Goal: Information Seeking & Learning: Learn about a topic

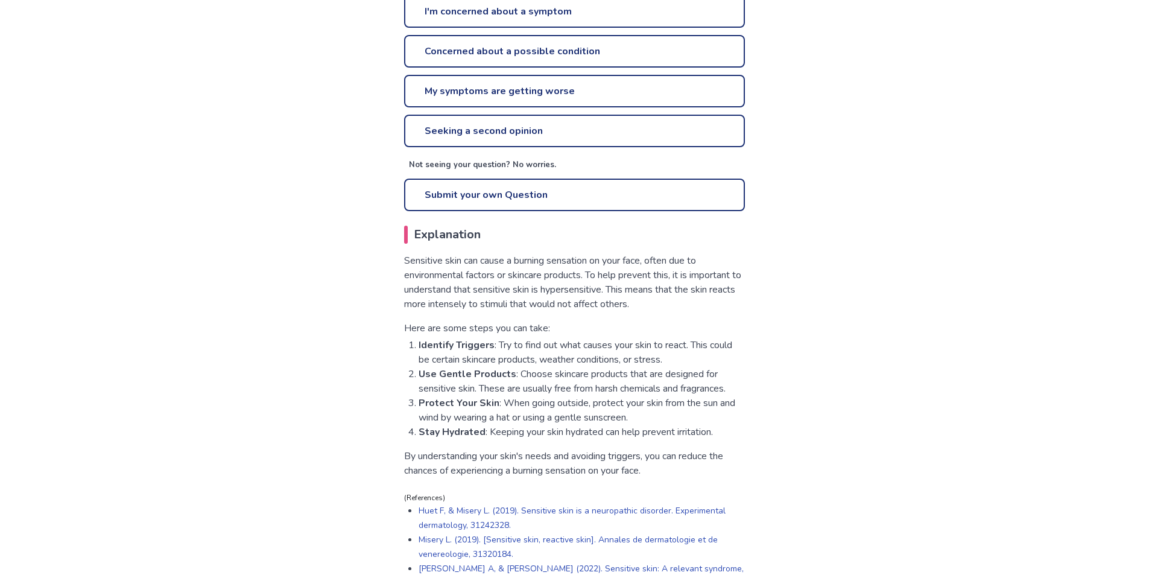
scroll to position [482, 0]
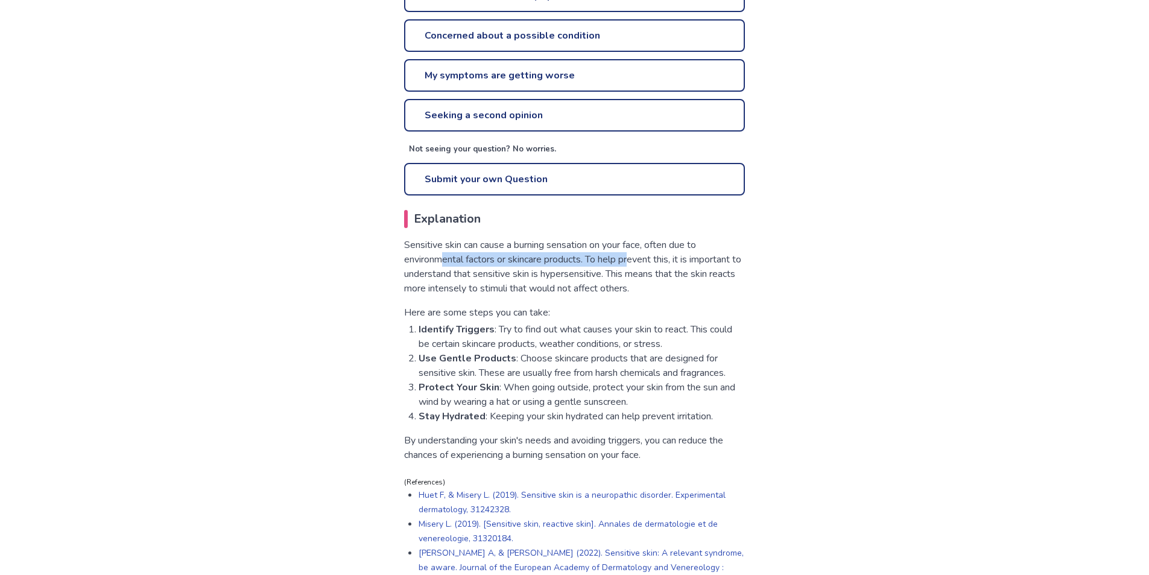
drag, startPoint x: 634, startPoint y: 257, endPoint x: 642, endPoint y: 257, distance: 7.8
click at [642, 257] on p "Sensitive skin can cause a burning sensation on your face, often due to environ…" at bounding box center [574, 267] width 341 height 58
drag, startPoint x: 515, startPoint y: 259, endPoint x: 731, endPoint y: 257, distance: 215.9
click at [731, 257] on p "Sensitive skin can cause a burning sensation on your face, often due to environ…" at bounding box center [574, 267] width 341 height 58
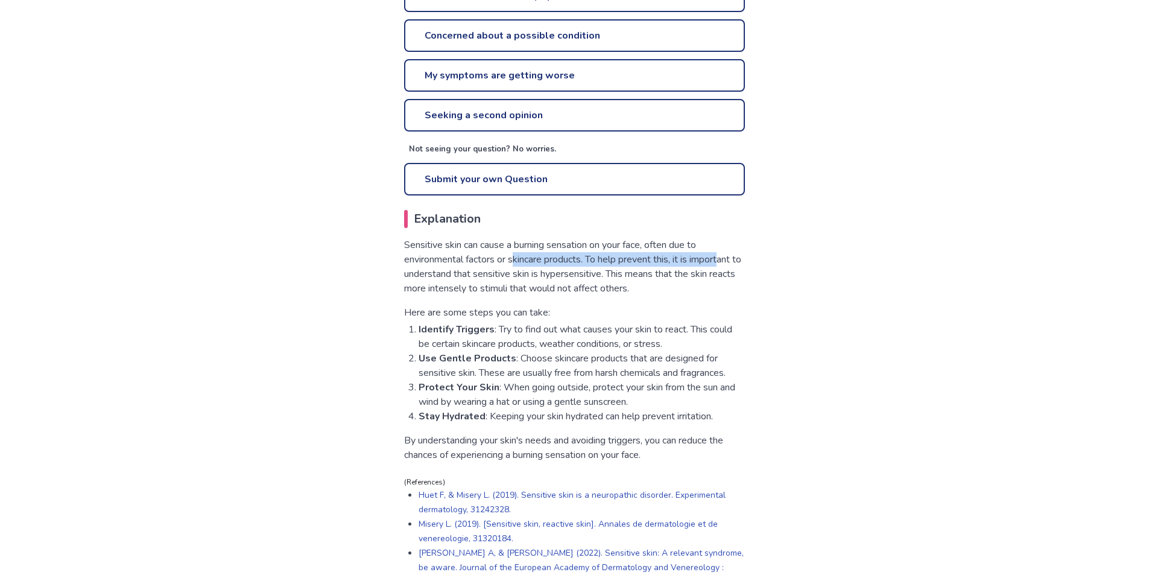
click at [731, 257] on p "Sensitive skin can cause a burning sensation on your face, often due to environ…" at bounding box center [574, 267] width 341 height 58
drag, startPoint x: 446, startPoint y: 273, endPoint x: 790, endPoint y: 278, distance: 344.9
drag, startPoint x: 631, startPoint y: 285, endPoint x: 667, endPoint y: 285, distance: 35.6
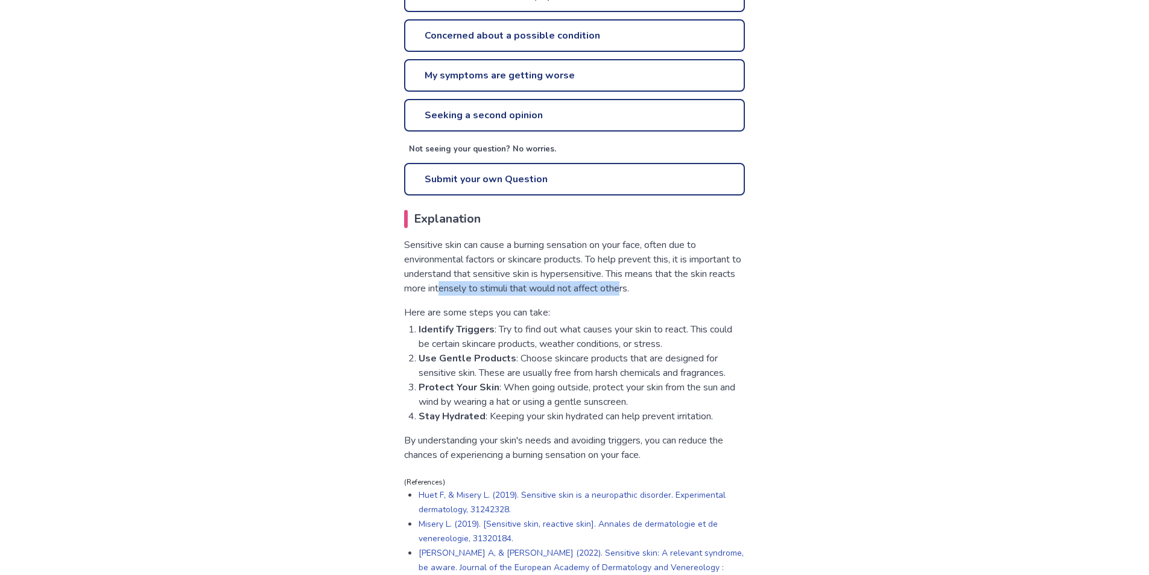
click at [667, 285] on p "Sensitive skin can cause a burning sensation on your face, often due to environ…" at bounding box center [574, 267] width 341 height 58
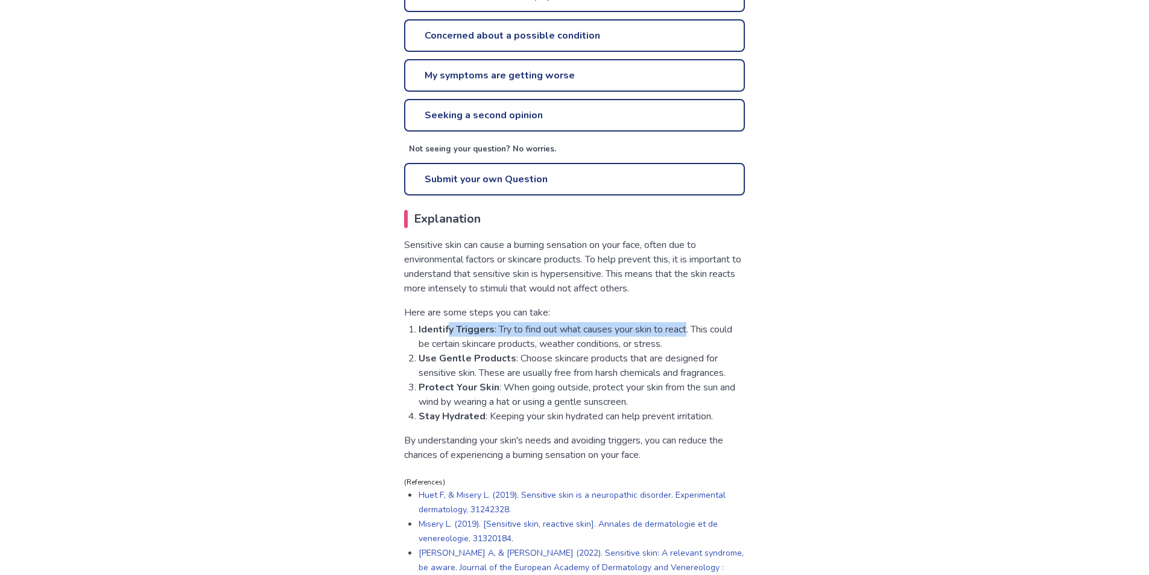
drag, startPoint x: 449, startPoint y: 330, endPoint x: 691, endPoint y: 329, distance: 242.4
click at [691, 329] on li "Identify Triggers : Try to find out what causes your skin to react. This could …" at bounding box center [581, 336] width 326 height 29
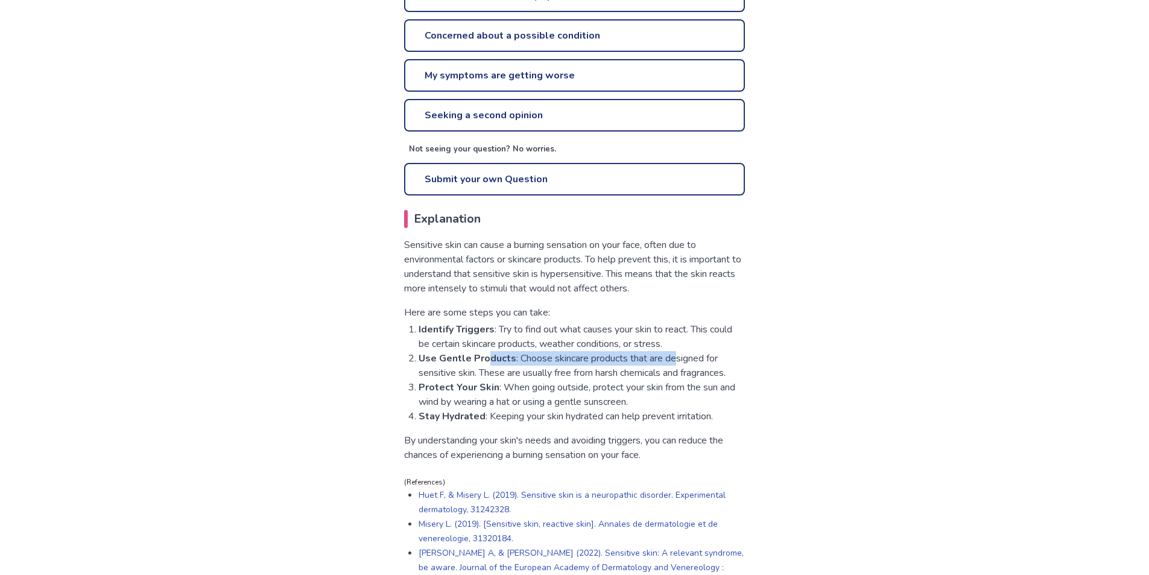
drag, startPoint x: 704, startPoint y: 358, endPoint x: 726, endPoint y: 358, distance: 22.3
click at [726, 358] on li "Use Gentle Products : Choose skincare products that are designed for sensitive …" at bounding box center [581, 365] width 326 height 29
drag, startPoint x: 561, startPoint y: 355, endPoint x: 754, endPoint y: 353, distance: 193.0
click at [754, 353] on div "How can I prevent a burning sensation on my face? Reviewed by [PERSON_NAME], DO…" at bounding box center [574, 104] width 365 height 968
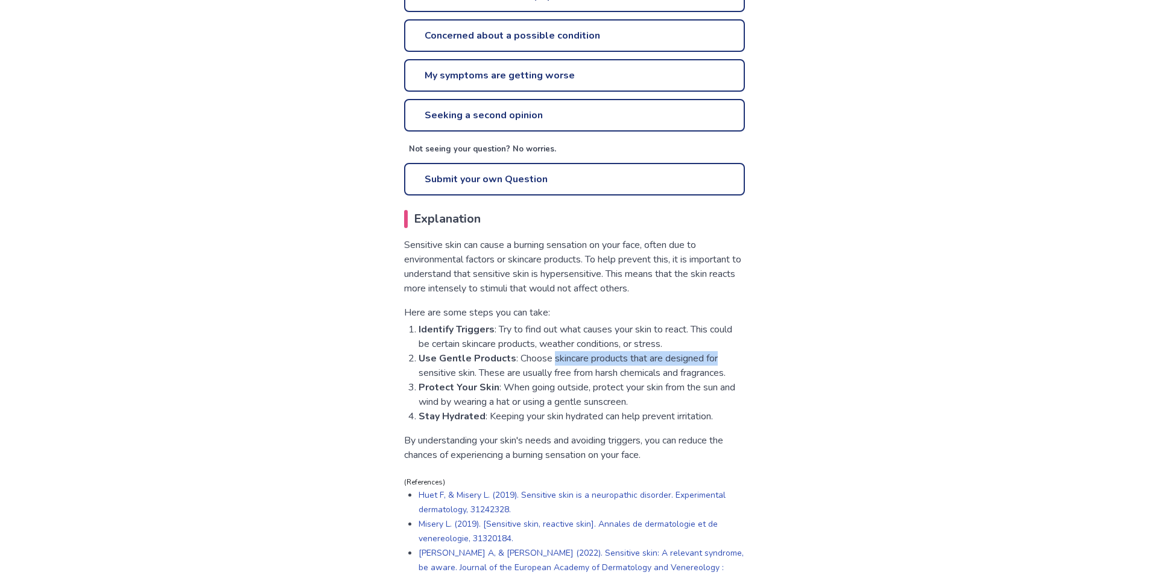
click at [754, 353] on div "How can I prevent a burning sensation on my face? Reviewed by [PERSON_NAME], DO…" at bounding box center [574, 104] width 365 height 968
drag, startPoint x: 786, startPoint y: 373, endPoint x: 795, endPoint y: 373, distance: 9.0
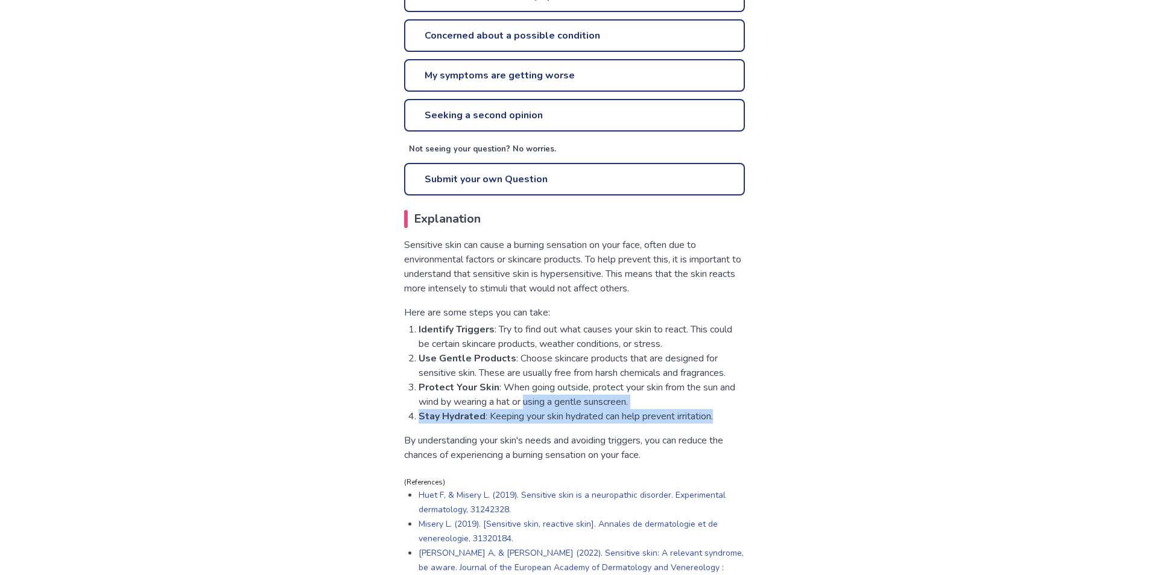
drag, startPoint x: 693, startPoint y: 417, endPoint x: 767, endPoint y: 418, distance: 73.6
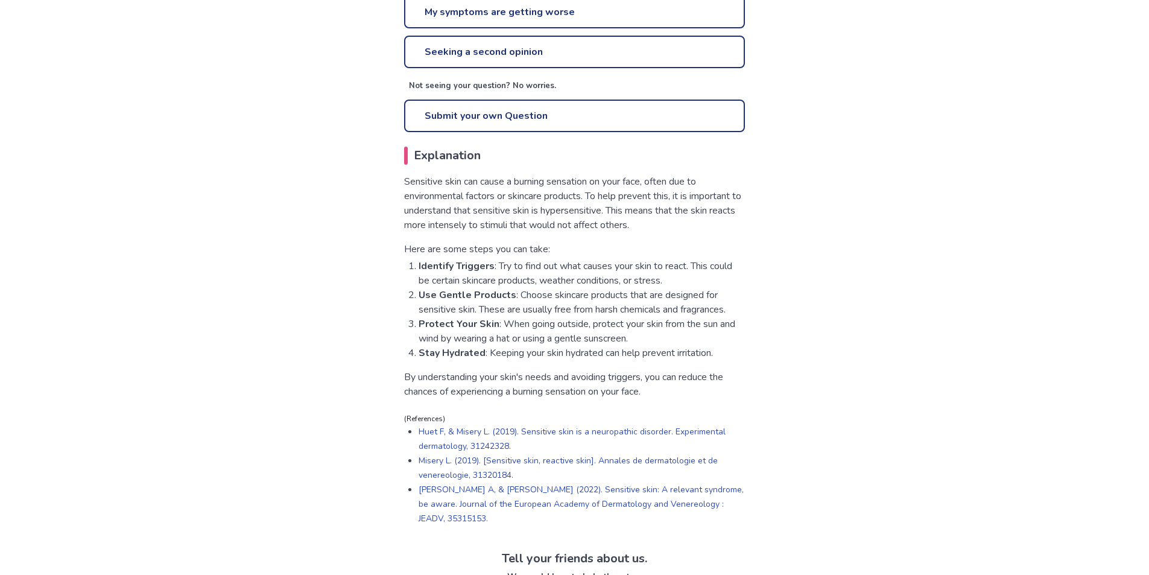
scroll to position [543, 0]
